Goal: Task Accomplishment & Management: Complete application form

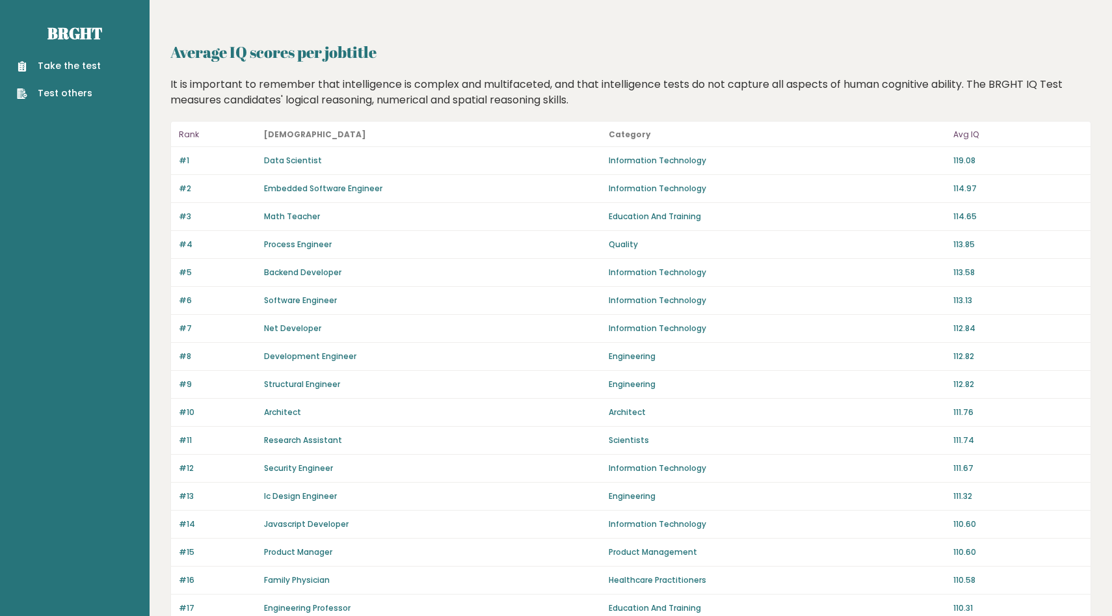
click at [72, 67] on link "Take the test" at bounding box center [59, 66] width 84 height 14
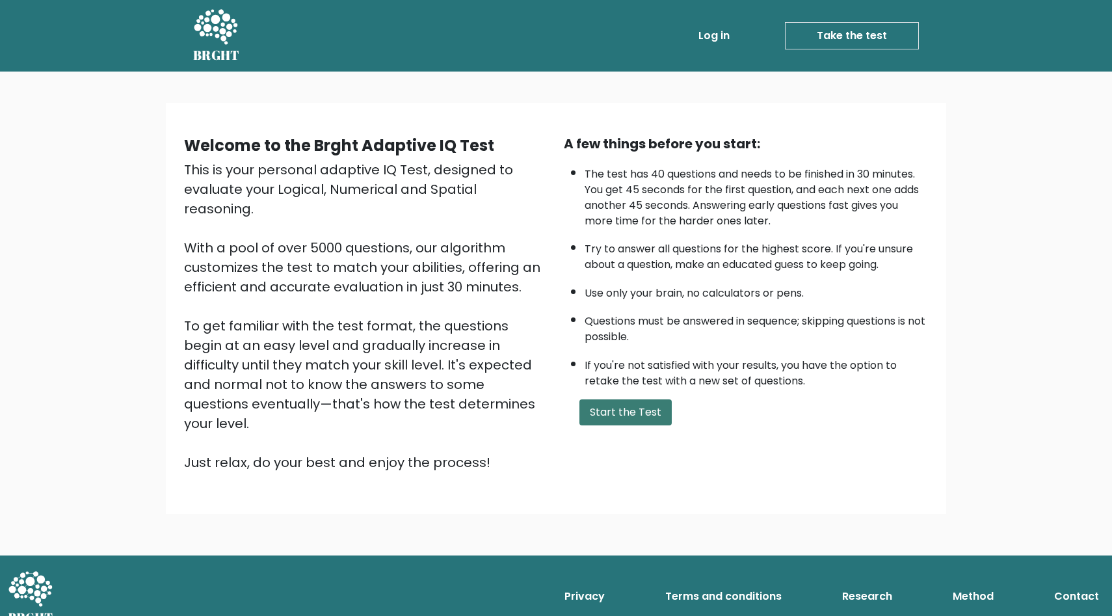
click at [646, 418] on button "Start the Test" at bounding box center [625, 412] width 92 height 26
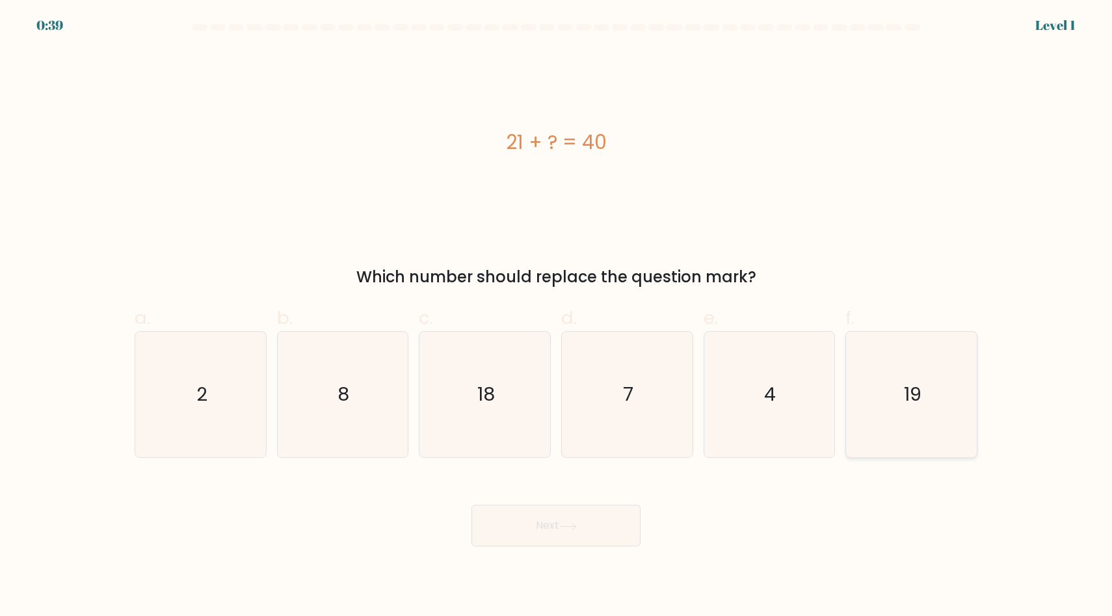
click at [968, 438] on icon "19" at bounding box center [912, 395] width 126 height 126
click at [557, 317] on input "f. 19" at bounding box center [556, 312] width 1 height 8
radio input "true"
click at [588, 527] on button "Next" at bounding box center [556, 526] width 169 height 42
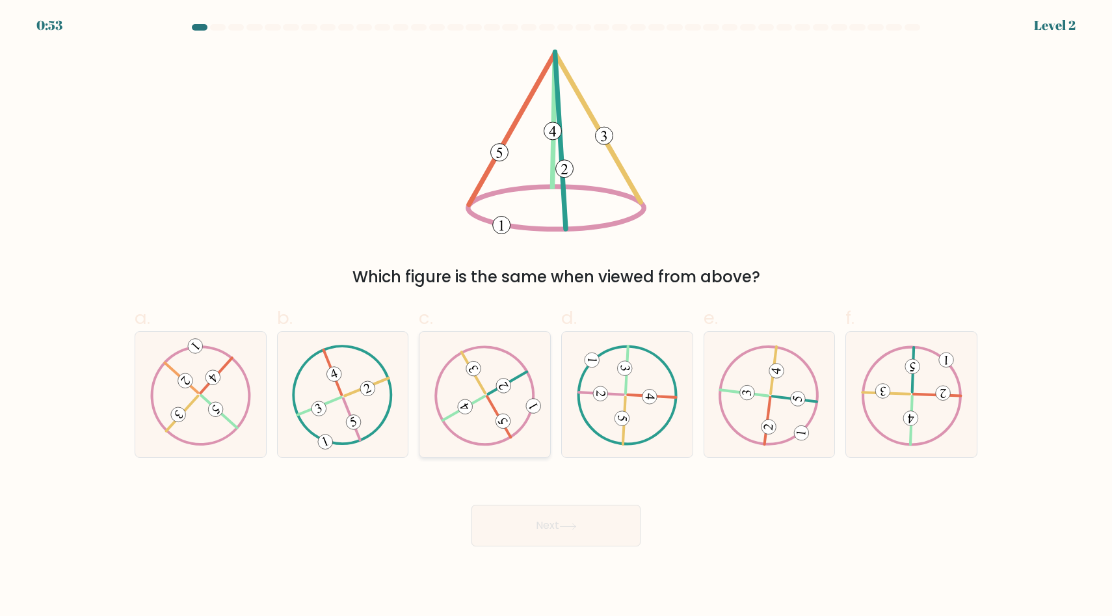
click at [509, 412] on icon at bounding box center [484, 395] width 101 height 100
click at [556, 317] on input "c." at bounding box center [556, 312] width 1 height 8
radio input "true"
click at [541, 516] on button "Next" at bounding box center [556, 526] width 169 height 42
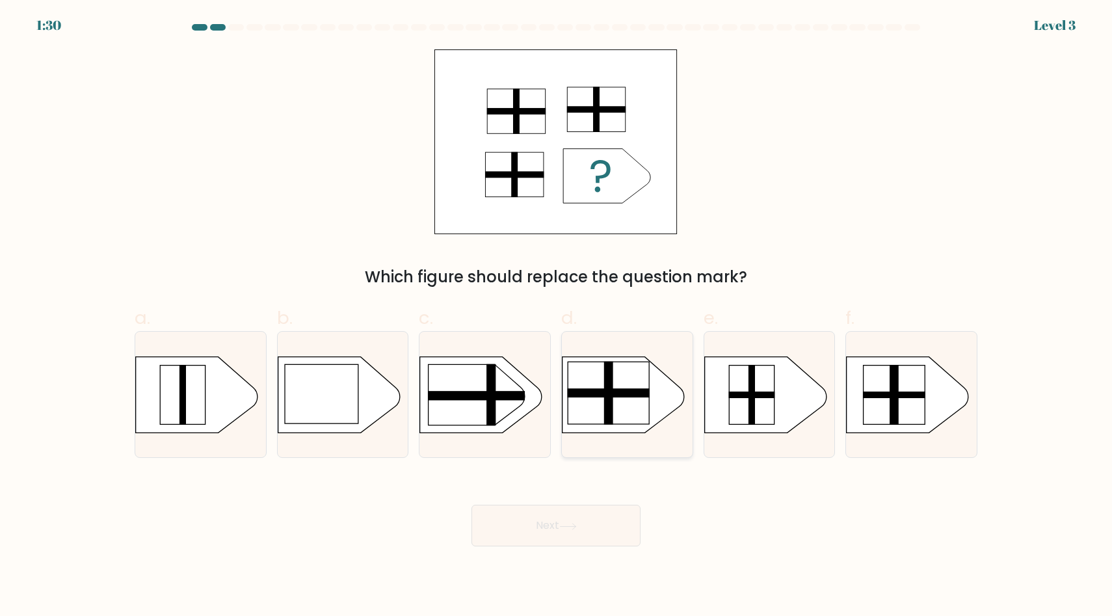
click at [618, 402] on rect at bounding box center [609, 393] width 82 height 62
click at [557, 317] on input "d." at bounding box center [556, 312] width 1 height 8
radio input "true"
click at [939, 443] on div at bounding box center [912, 394] width 132 height 127
click at [557, 317] on input "f." at bounding box center [556, 312] width 1 height 8
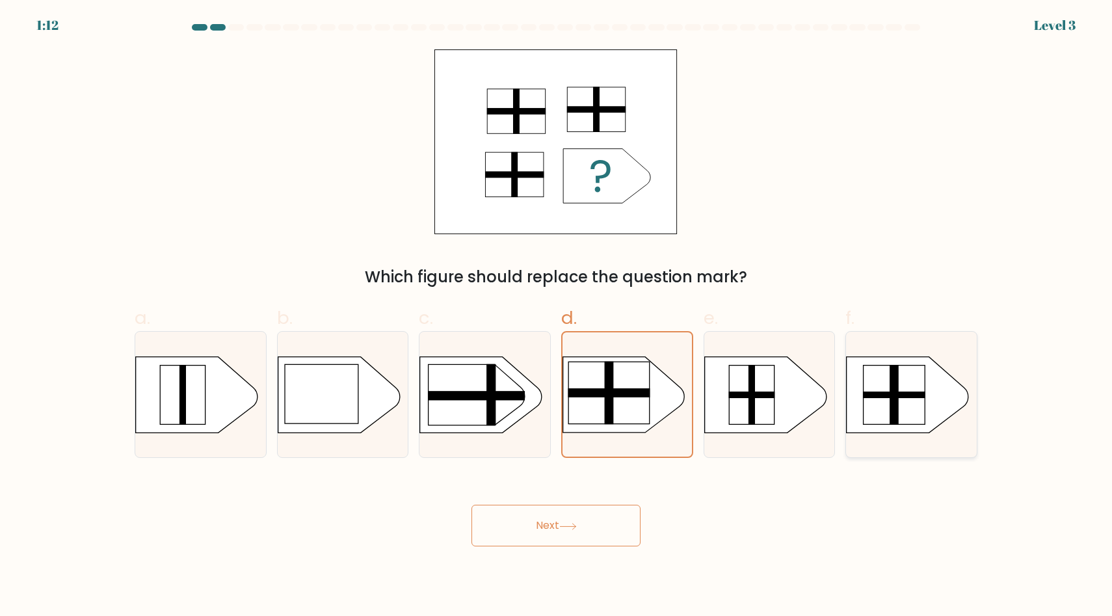
radio input "true"
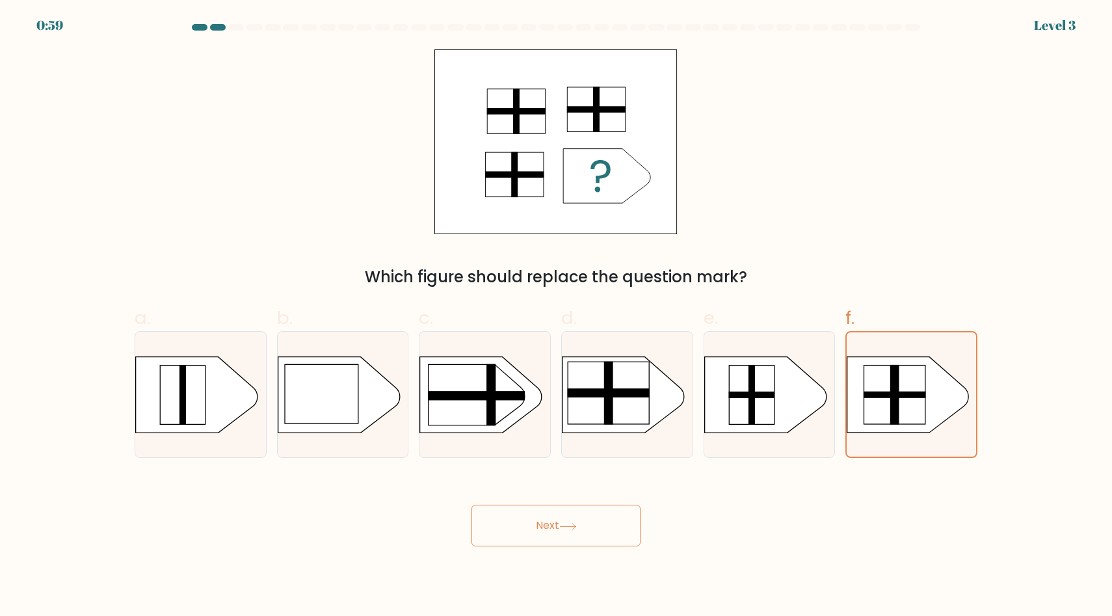
click at [595, 522] on button "Next" at bounding box center [556, 526] width 169 height 42
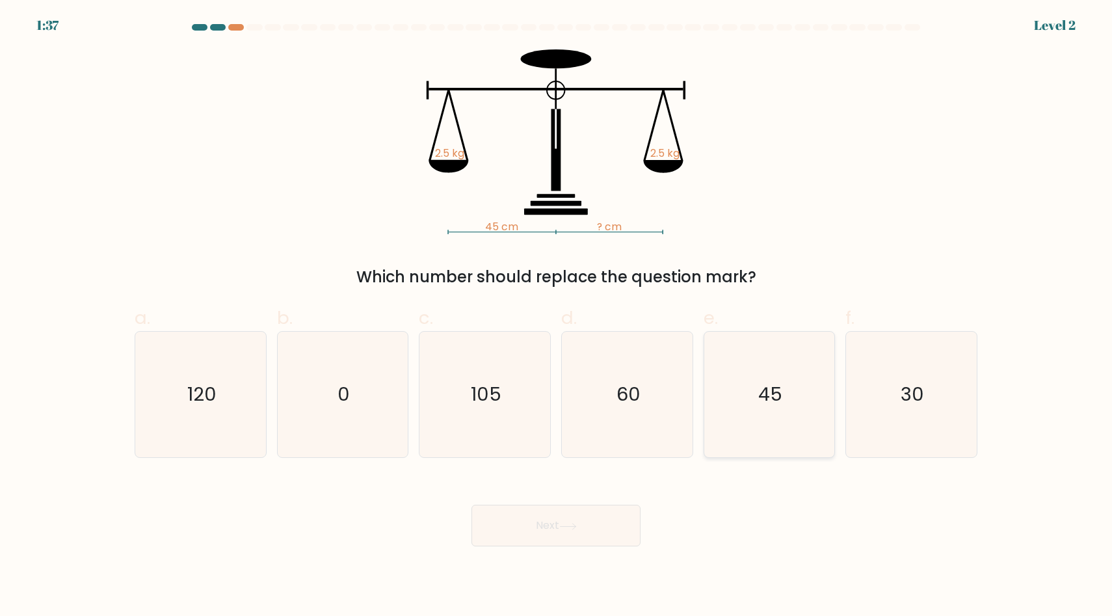
click at [801, 429] on icon "45" at bounding box center [769, 395] width 126 height 126
click at [557, 317] on input "e. 45" at bounding box center [556, 312] width 1 height 8
radio input "true"
click at [581, 535] on button "Next" at bounding box center [556, 526] width 169 height 42
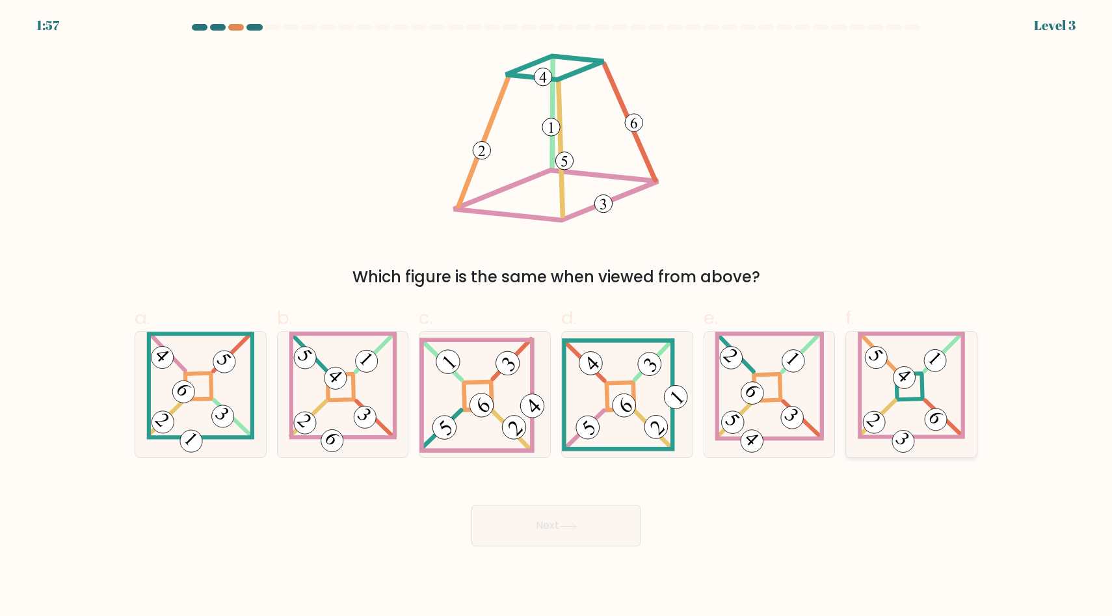
click at [901, 405] on icon at bounding box center [911, 395] width 107 height 126
click at [557, 317] on input "f." at bounding box center [556, 312] width 1 height 8
radio input "true"
click at [945, 383] on icon at bounding box center [912, 394] width 106 height 124
click at [557, 317] on input "f." at bounding box center [556, 312] width 1 height 8
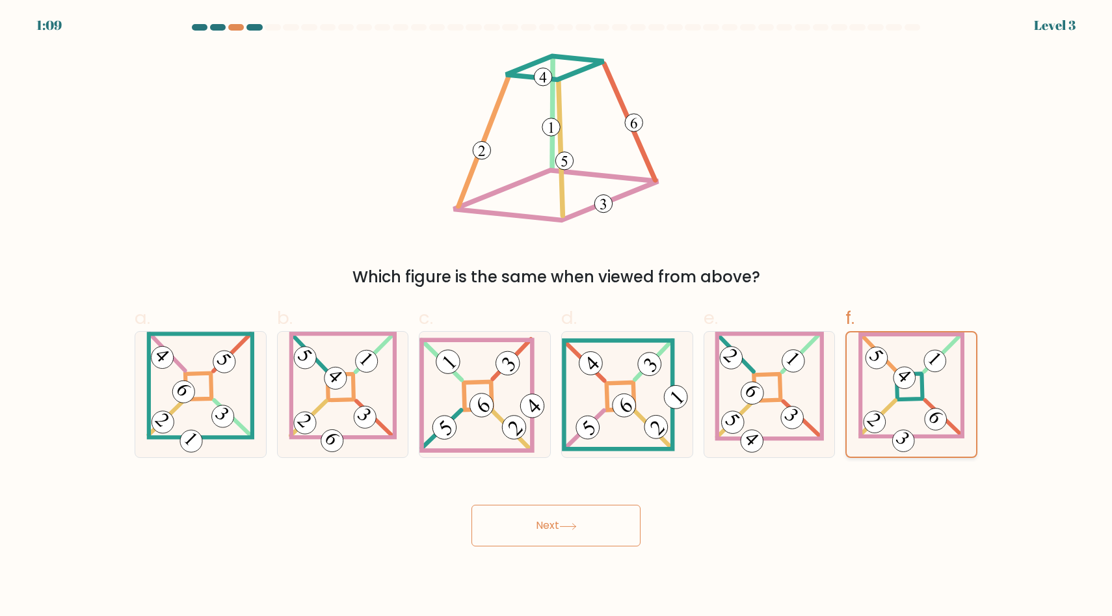
click at [928, 399] on icon at bounding box center [912, 394] width 106 height 124
click at [557, 317] on input "f." at bounding box center [556, 312] width 1 height 8
click at [928, 399] on icon at bounding box center [912, 394] width 106 height 124
click at [557, 317] on input "f." at bounding box center [556, 312] width 1 height 8
click at [928, 399] on icon at bounding box center [912, 394] width 106 height 124
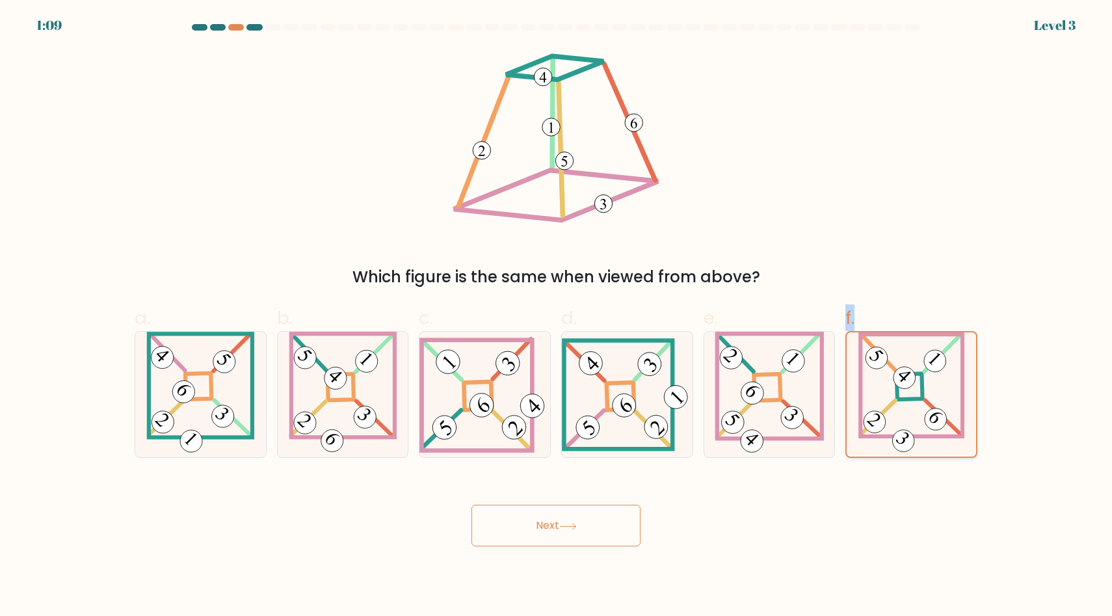
click at [557, 317] on input "f." at bounding box center [556, 312] width 1 height 8
click at [942, 427] on 859 at bounding box center [935, 419] width 31 height 31
click at [557, 317] on input "f." at bounding box center [556, 312] width 1 height 8
click at [606, 517] on button "Next" at bounding box center [556, 526] width 169 height 42
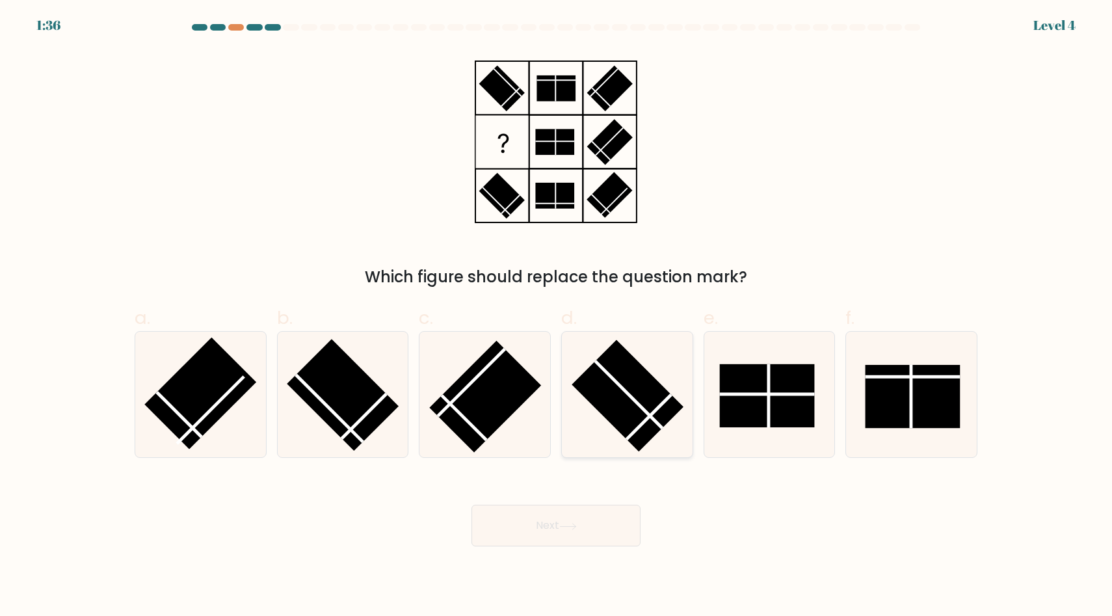
click at [663, 436] on icon at bounding box center [628, 395] width 126 height 126
click at [557, 317] on input "d." at bounding box center [556, 312] width 1 height 8
radio input "true"
drag, startPoint x: 605, startPoint y: 531, endPoint x: 742, endPoint y: 568, distance: 142.2
click at [743, 569] on body "1:26 Level 4" at bounding box center [556, 308] width 1112 height 616
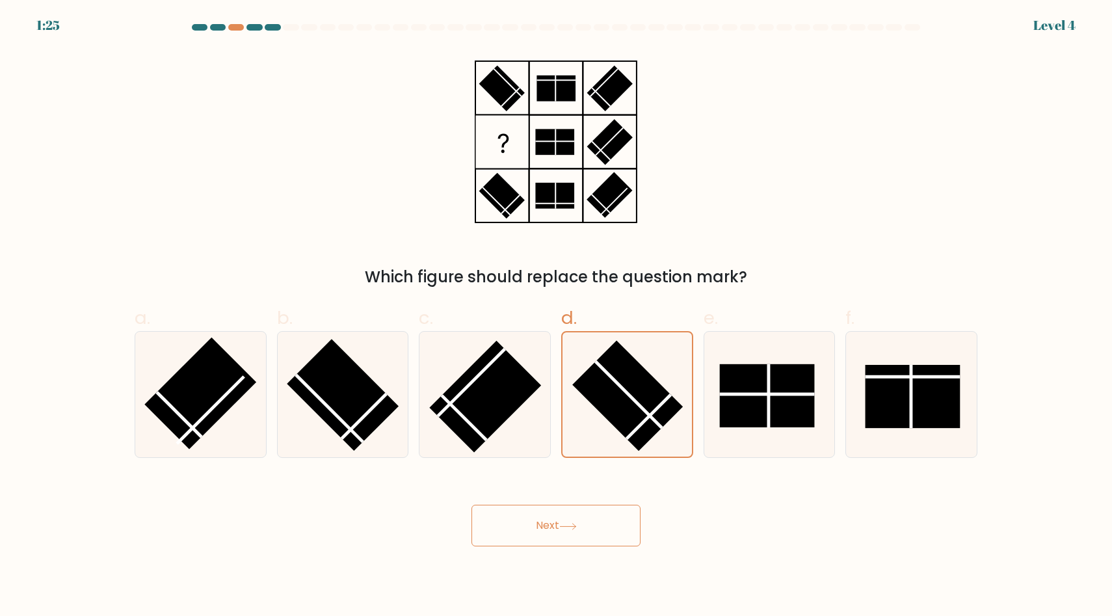
click at [583, 527] on button "Next" at bounding box center [556, 526] width 169 height 42
